Goal: Find specific page/section: Find specific page/section

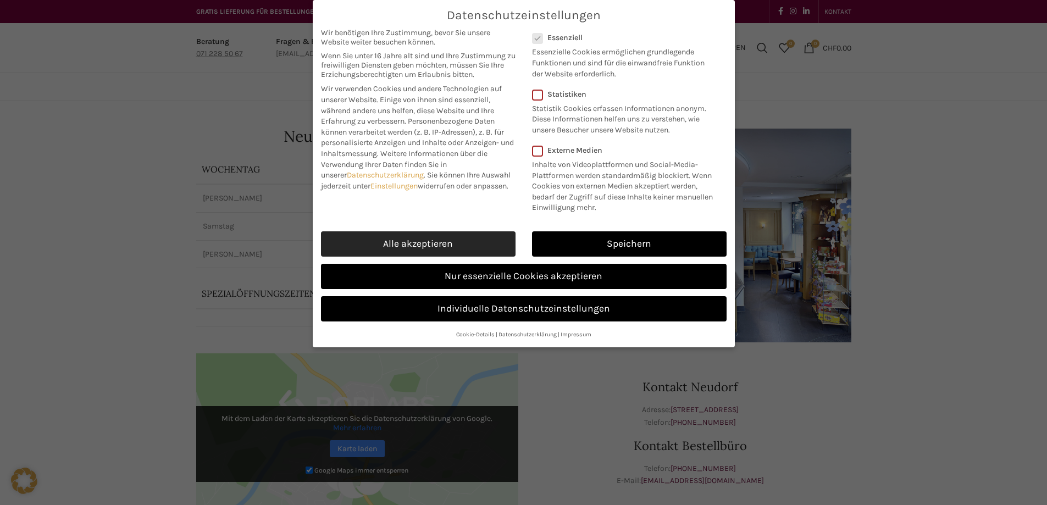
click at [453, 257] on link "Alle akzeptieren" at bounding box center [418, 243] width 195 height 25
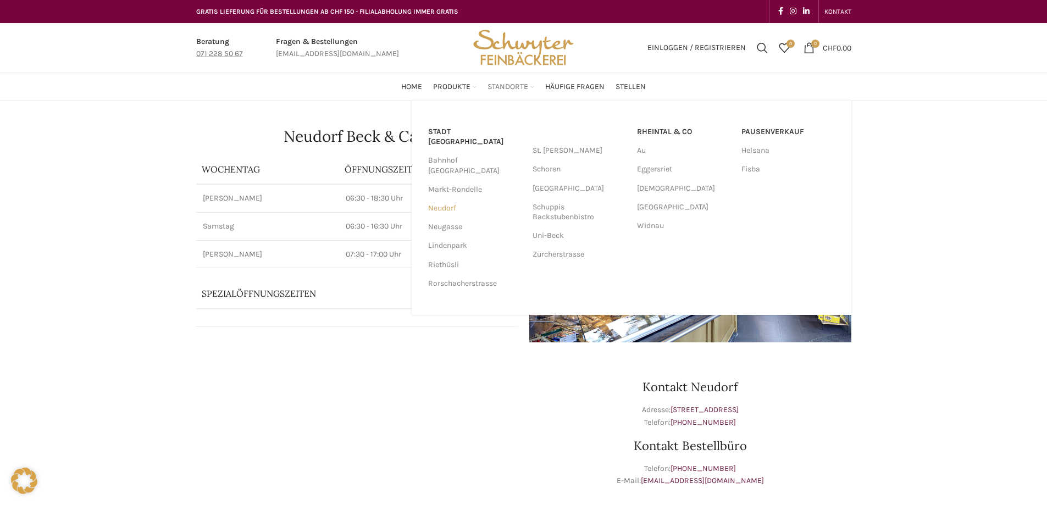
click at [446, 199] on link "Neudorf" at bounding box center [474, 208] width 93 height 19
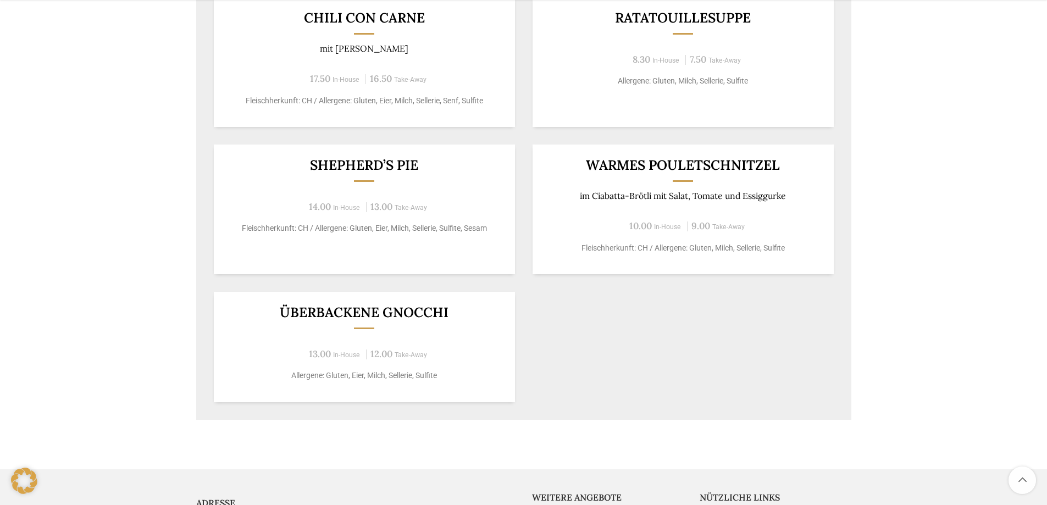
scroll to position [495, 0]
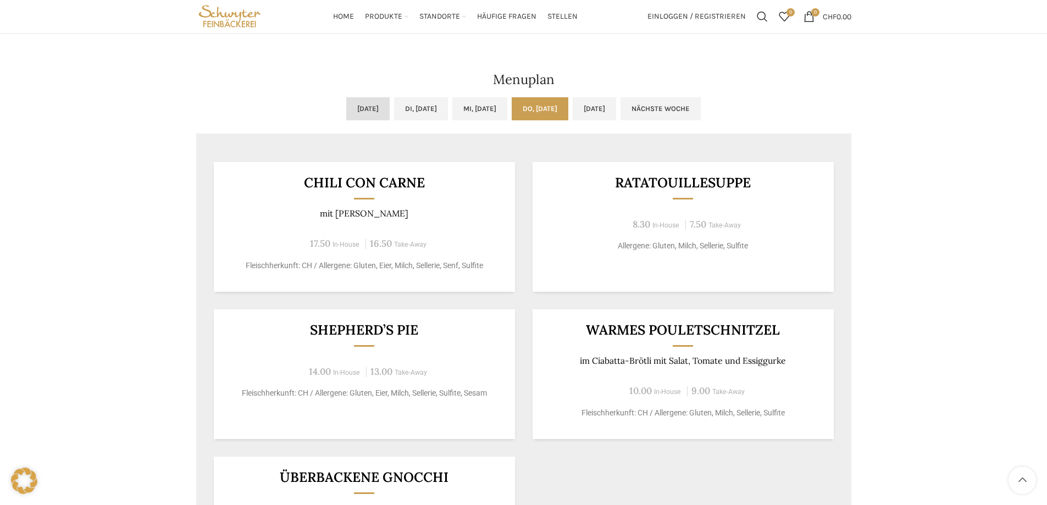
click at [346, 104] on link "[DATE]" at bounding box center [367, 108] width 43 height 23
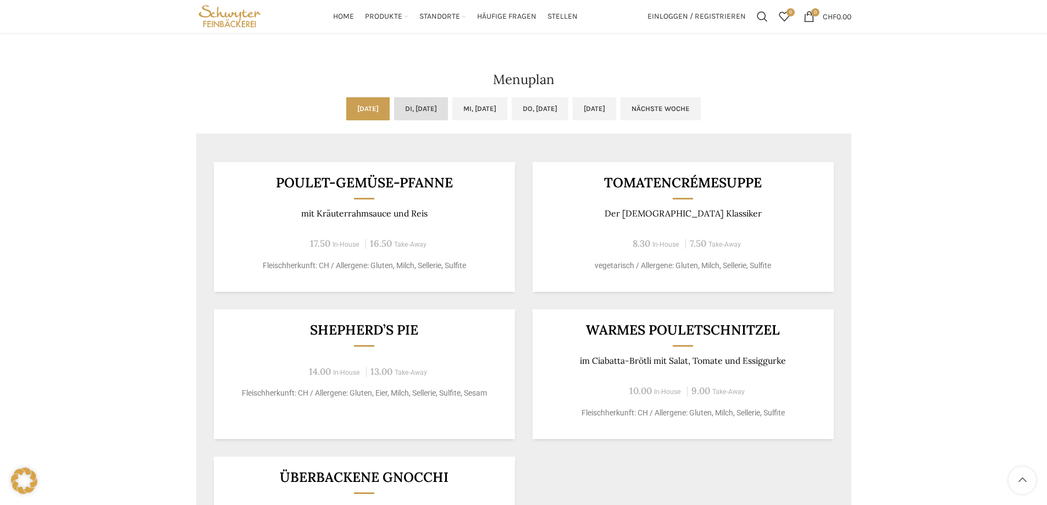
click at [413, 104] on link "Di, [DATE]" at bounding box center [421, 108] width 54 height 23
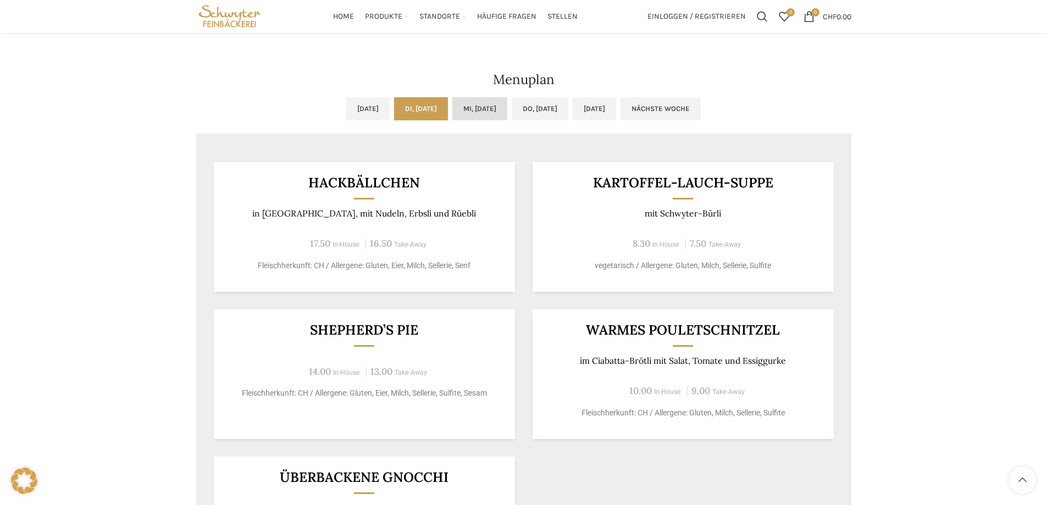
click at [480, 104] on link "Mi, [DATE]" at bounding box center [479, 108] width 55 height 23
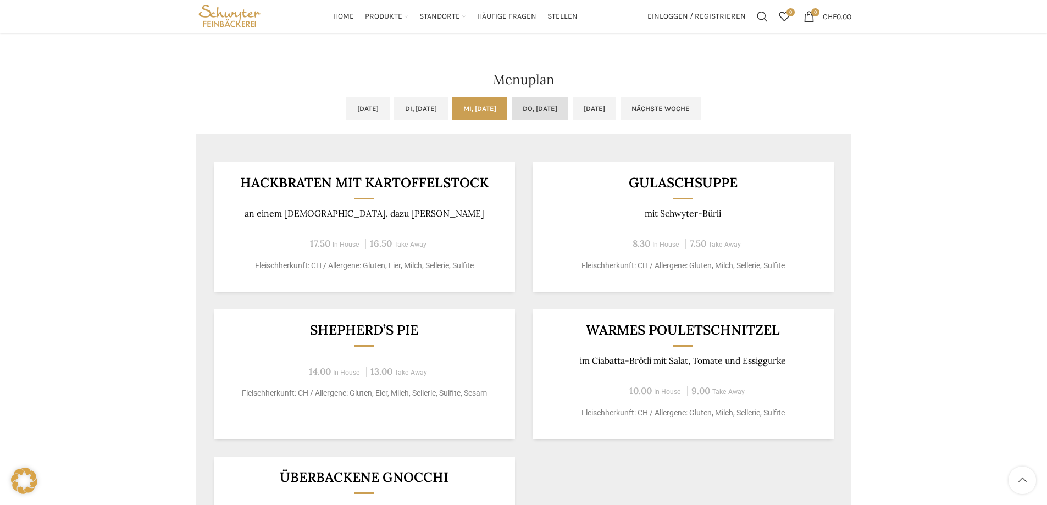
click at [550, 107] on link "Do, [DATE]" at bounding box center [540, 108] width 57 height 23
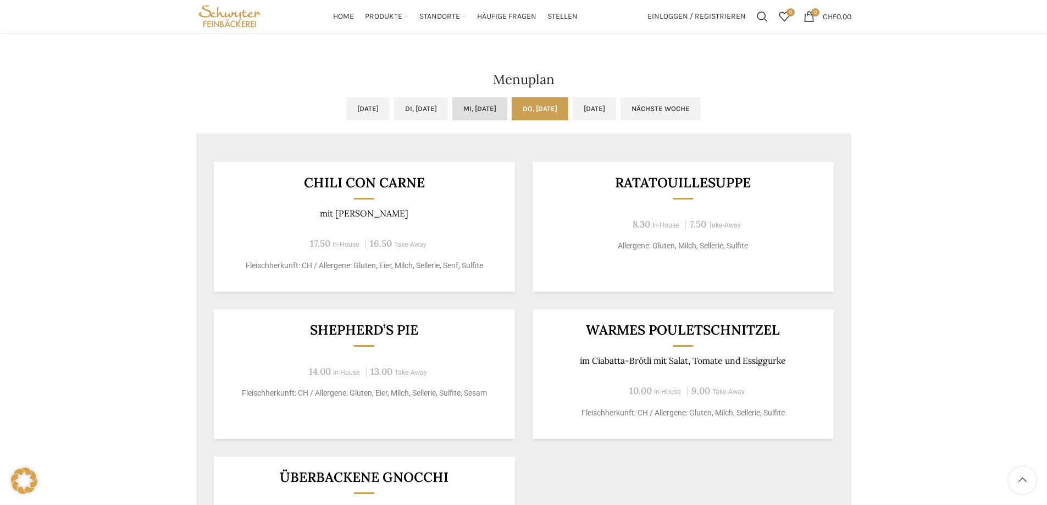
click at [494, 109] on link "Mi, [DATE]" at bounding box center [479, 108] width 55 height 23
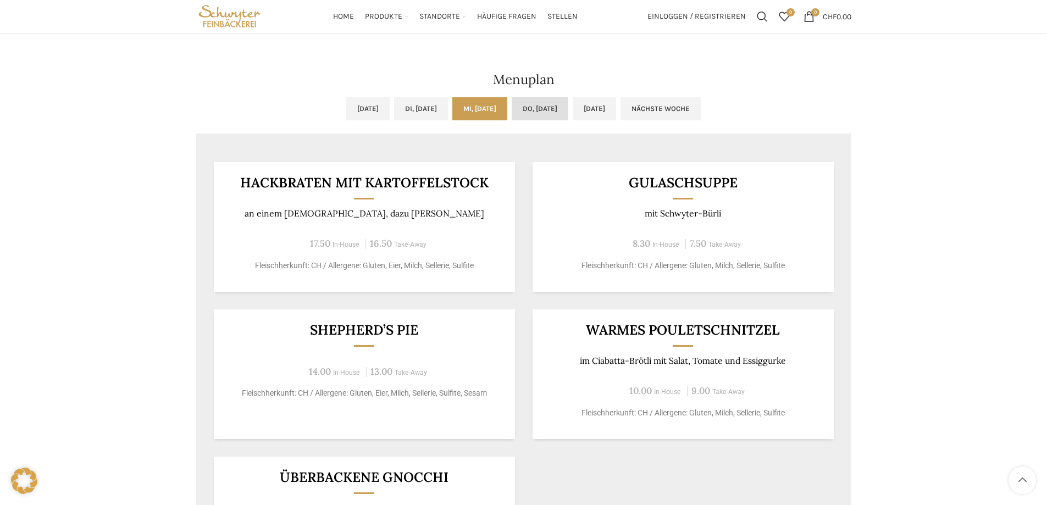
click at [551, 107] on link "Do, [DATE]" at bounding box center [540, 108] width 57 height 23
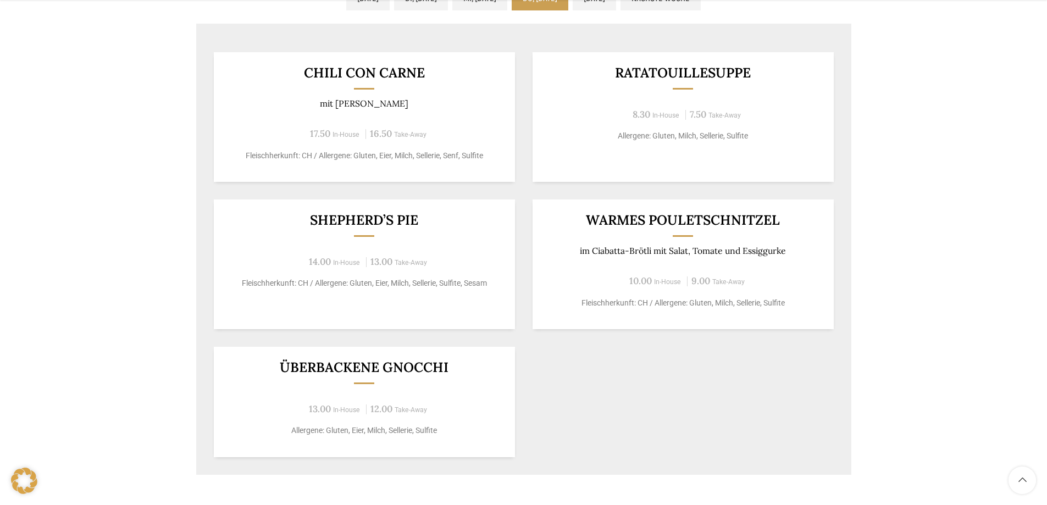
scroll to position [550, 0]
